Goal: Task Accomplishment & Management: Complete application form

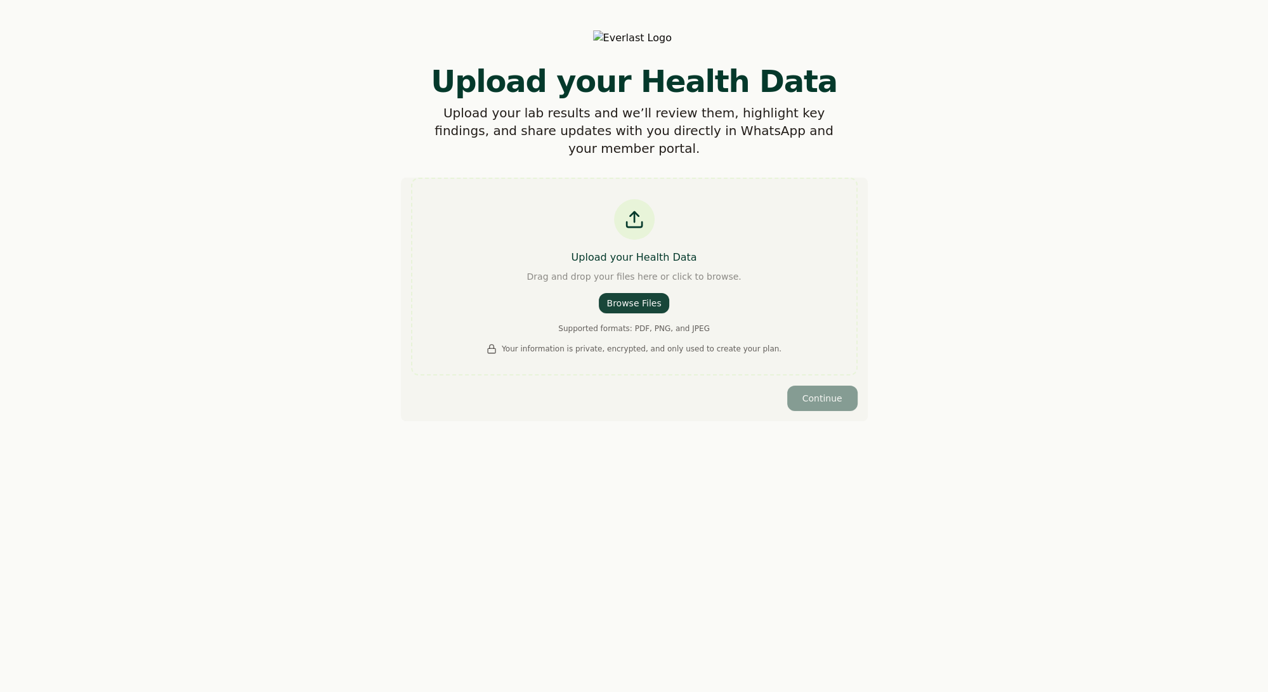
click at [624, 297] on button "Browse Files" at bounding box center [634, 303] width 70 height 20
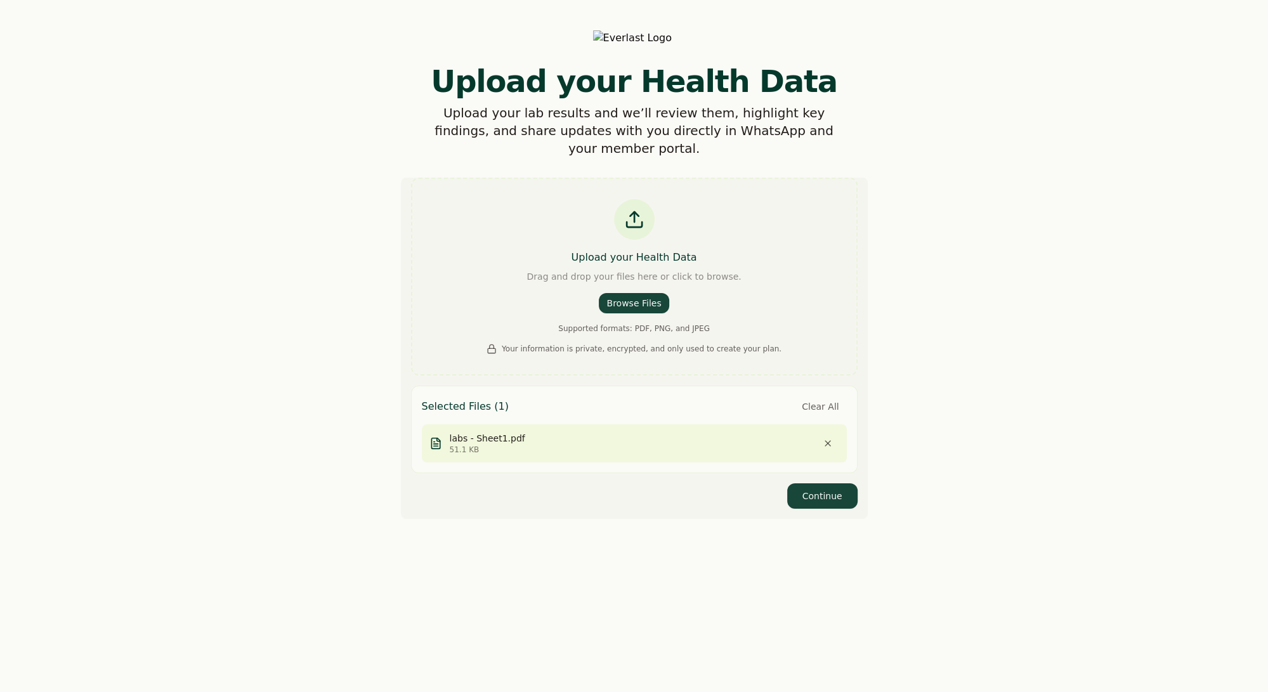
click at [821, 489] on button "Continue" at bounding box center [822, 495] width 70 height 25
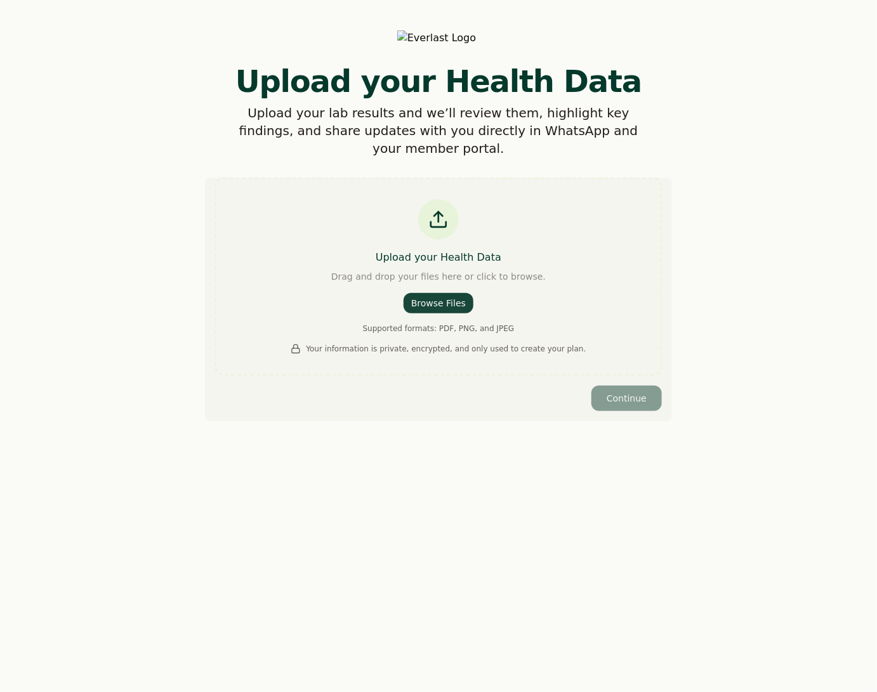
click at [428, 295] on button "Browse Files" at bounding box center [438, 303] width 70 height 20
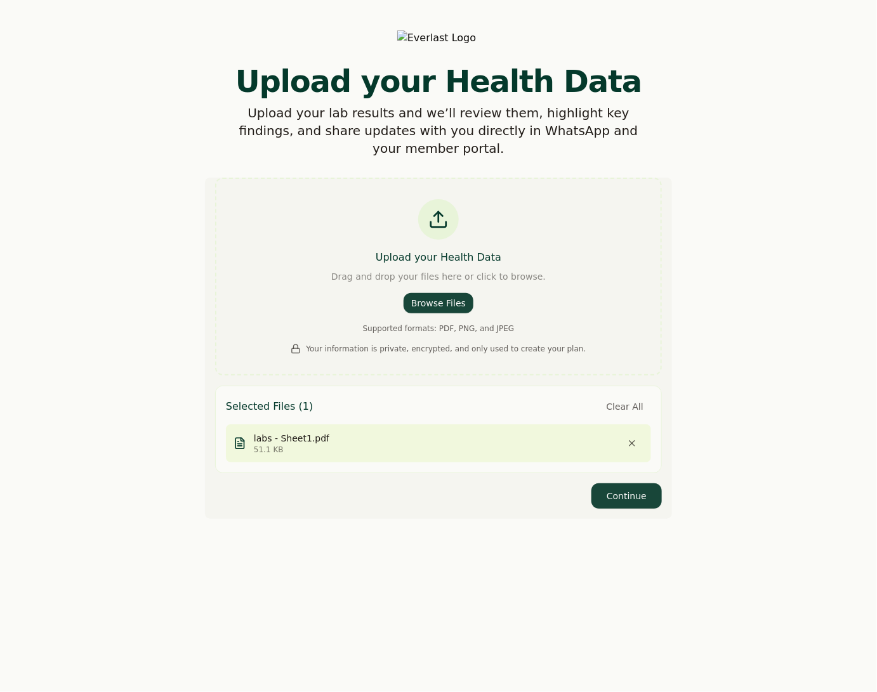
click at [625, 490] on button "Continue" at bounding box center [626, 495] width 70 height 25
